Goal: Information Seeking & Learning: Learn about a topic

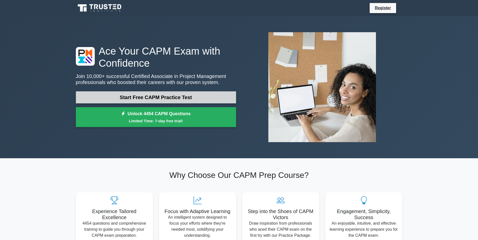
click at [189, 96] on link "Start Free CAPM Practice Test" at bounding box center [156, 97] width 160 height 12
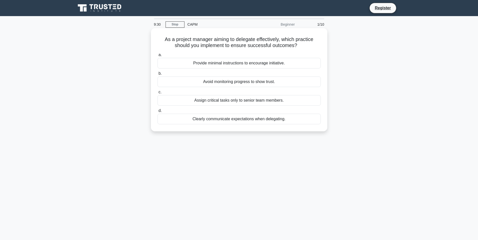
click at [194, 118] on div "Clearly communicate expectations when delegating." at bounding box center [239, 119] width 163 height 11
click at [158, 113] on input "d. Clearly communicate expectations when delegating." at bounding box center [158, 110] width 0 height 3
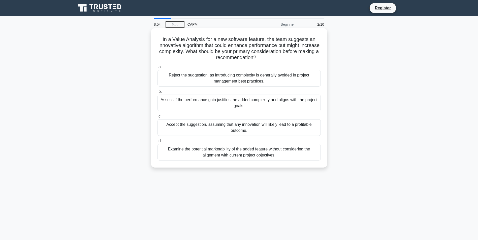
click at [276, 103] on div "Assess if the performance gain justifies the added complexity and aligns with t…" at bounding box center [239, 103] width 163 height 17
click at [158, 93] on input "b. Assess if the performance gain justifies the added complexity and aligns wit…" at bounding box center [158, 91] width 0 height 3
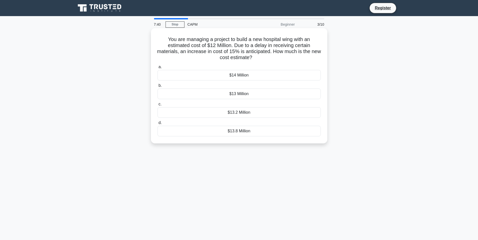
click at [252, 134] on div "$13.8 Million" at bounding box center [239, 131] width 163 height 11
click at [158, 125] on input "d. $13.8 Million" at bounding box center [158, 122] width 0 height 3
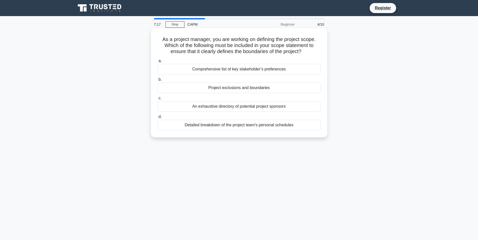
click at [248, 87] on div "Project exclusions and boundaries" at bounding box center [239, 88] width 163 height 11
click at [158, 81] on input "b. Project exclusions and boundaries" at bounding box center [158, 79] width 0 height 3
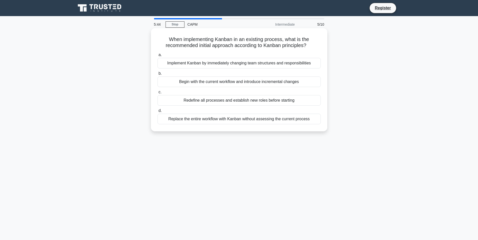
click at [255, 80] on div "Begin with the current workflow and introduce incremental changes" at bounding box center [239, 82] width 163 height 11
click at [158, 75] on input "b. Begin with the current workflow and introduce incremental changes" at bounding box center [158, 73] width 0 height 3
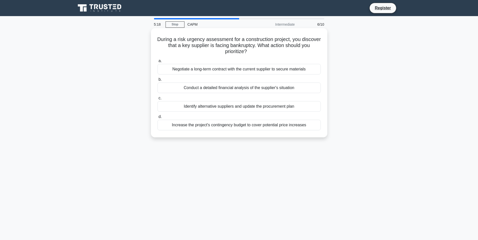
click at [256, 109] on div "Identify alternative suppliers and update the procurement plan" at bounding box center [239, 106] width 163 height 11
click at [158, 100] on input "c. Identify alternative suppliers and update the procurement plan" at bounding box center [158, 98] width 0 height 3
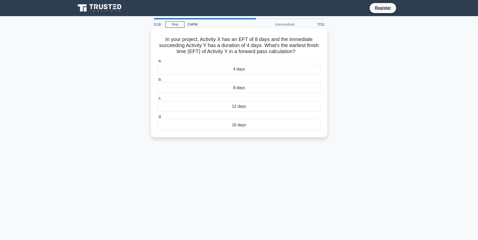
click at [258, 88] on div "8 days" at bounding box center [239, 88] width 163 height 11
click at [158, 81] on input "b. 8 days" at bounding box center [158, 79] width 0 height 3
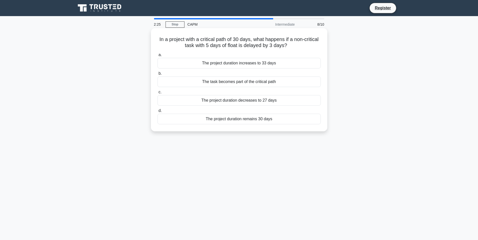
click at [236, 120] on div "The project duration remains 30 days" at bounding box center [239, 119] width 163 height 11
click at [158, 113] on input "d. The project duration remains 30 days" at bounding box center [158, 110] width 0 height 3
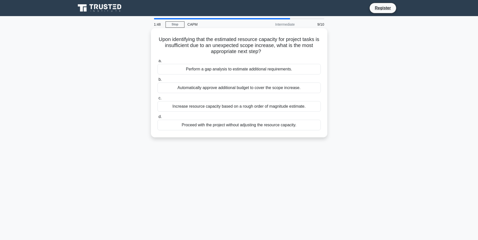
click at [266, 69] on div "Perform a gap analysis to estimate additional requirements." at bounding box center [239, 69] width 163 height 11
click at [158, 63] on input "a. Perform a gap analysis to estimate additional requirements." at bounding box center [158, 60] width 0 height 3
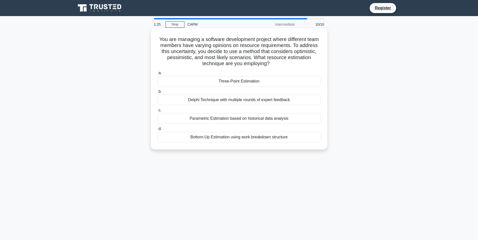
click at [265, 82] on div "Three-Point Estimation" at bounding box center [239, 81] width 163 height 11
click at [158, 75] on input "a. Three-Point Estimation" at bounding box center [158, 73] width 0 height 3
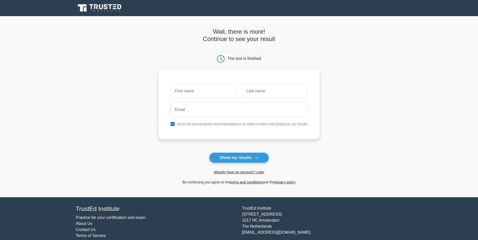
click at [195, 91] on input "text" at bounding box center [203, 91] width 65 height 15
type input "T"
type input "Young"
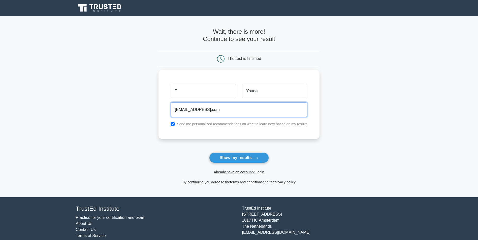
type input "youngtim30@yahoo,com"
click at [174, 124] on input "checkbox" at bounding box center [173, 124] width 4 height 4
checkbox input "false"
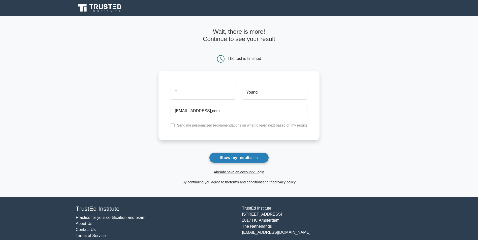
click at [234, 156] on button "Show my results" at bounding box center [238, 158] width 59 height 11
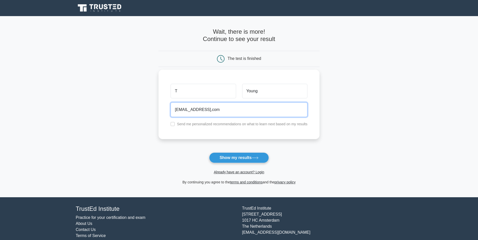
click at [221, 110] on input "youngtim30@yahoo,com" at bounding box center [239, 110] width 137 height 15
drag, startPoint x: 224, startPoint y: 109, endPoint x: 214, endPoint y: 113, distance: 10.7
click at [214, 113] on input "youngtim30@yahoo,com" at bounding box center [239, 110] width 137 height 15
type input "youngtim30@yahoo.com"
click at [209, 153] on button "Show my results" at bounding box center [238, 158] width 59 height 11
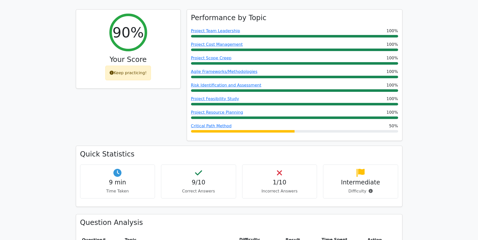
scroll to position [227, 0]
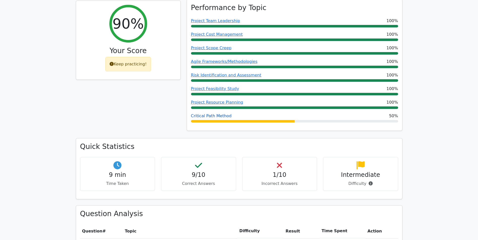
click at [218, 114] on link "Critical Path Method" at bounding box center [211, 116] width 41 height 5
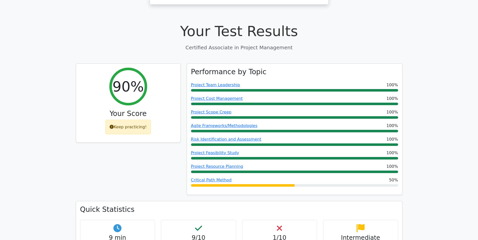
scroll to position [151, 0]
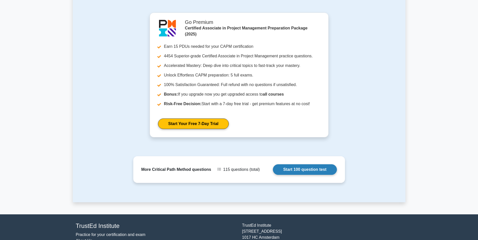
scroll to position [504, 0]
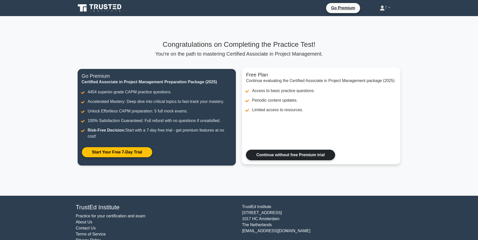
click at [280, 157] on link "Continue without free Premium trial" at bounding box center [290, 155] width 89 height 11
